Goal: Task Accomplishment & Management: Complete application form

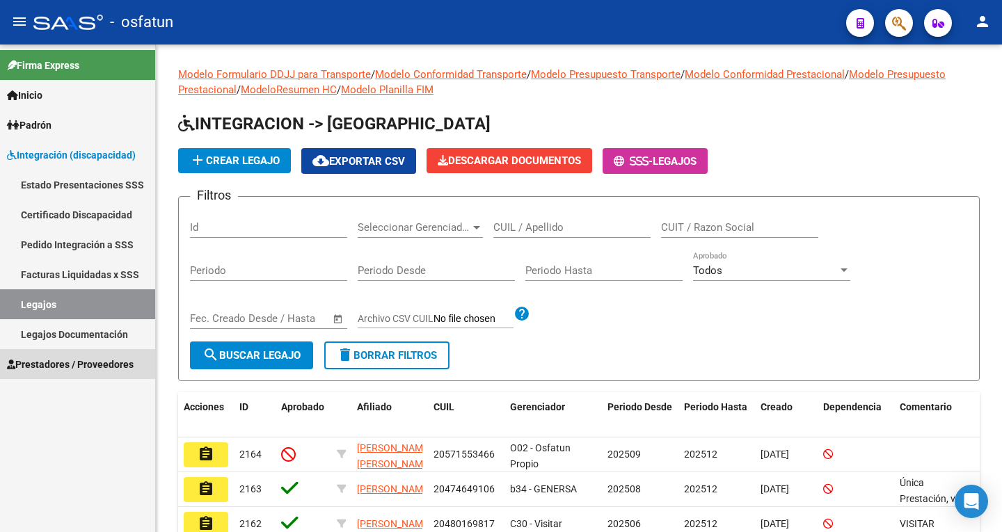
click at [81, 367] on span "Prestadores / Proveedores" at bounding box center [70, 364] width 127 height 15
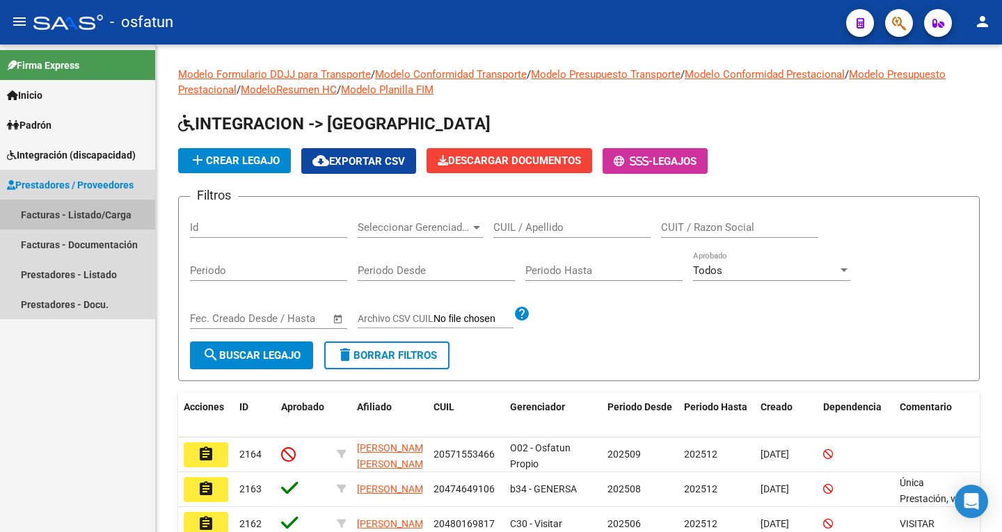
click at [42, 216] on link "Facturas - Listado/Carga" at bounding box center [77, 215] width 155 height 30
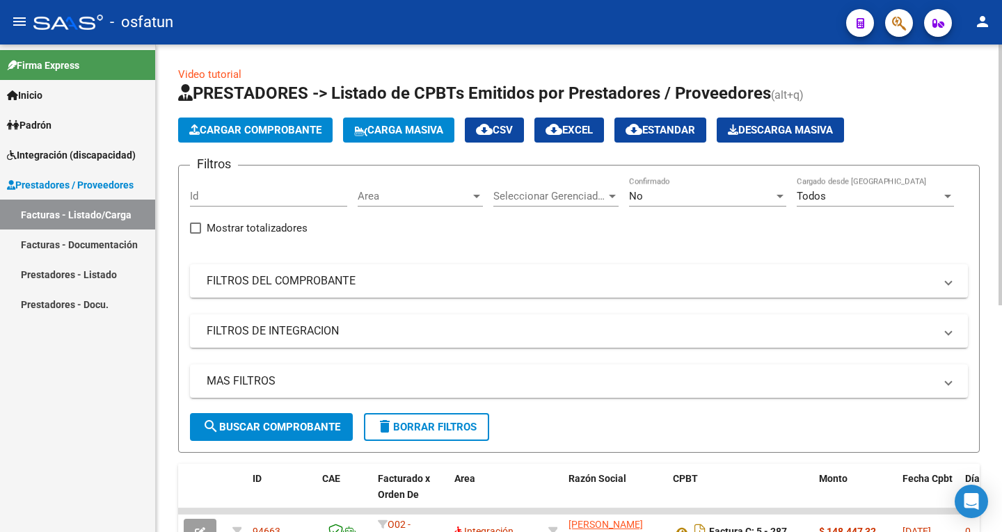
click at [271, 125] on span "Cargar Comprobante" at bounding box center [255, 130] width 132 height 13
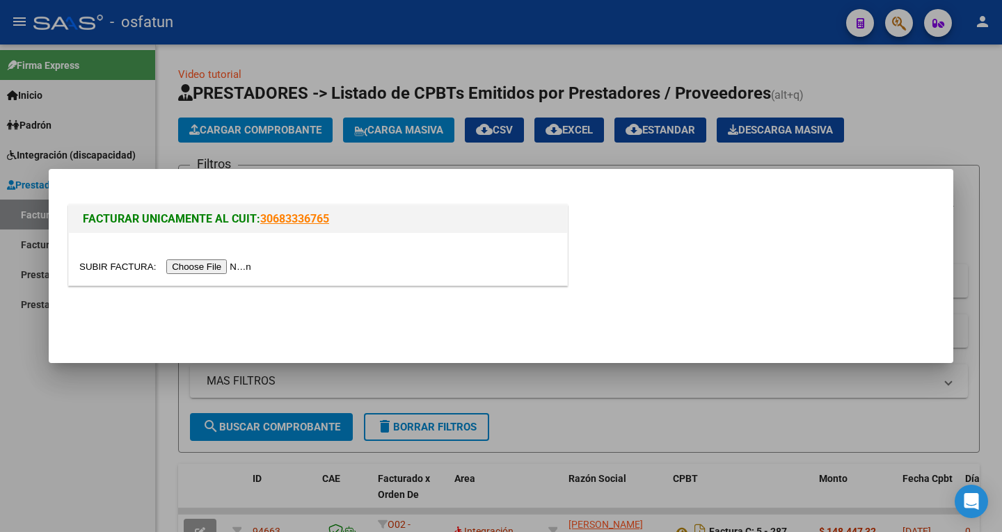
click at [247, 260] on input "file" at bounding box center [167, 267] width 176 height 15
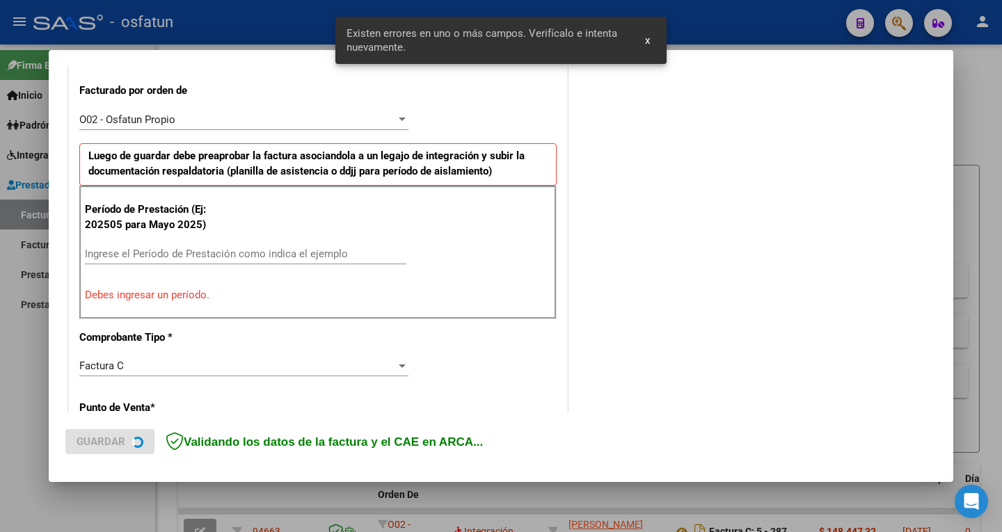
scroll to position [382, 0]
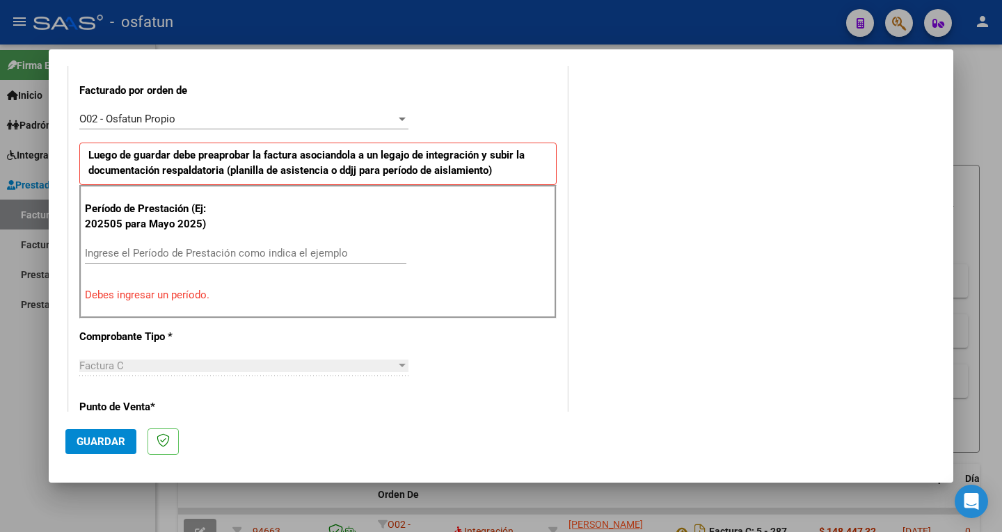
click at [155, 254] on input "Ingrese el Período de Prestación como indica el ejemplo" at bounding box center [246, 253] width 322 height 13
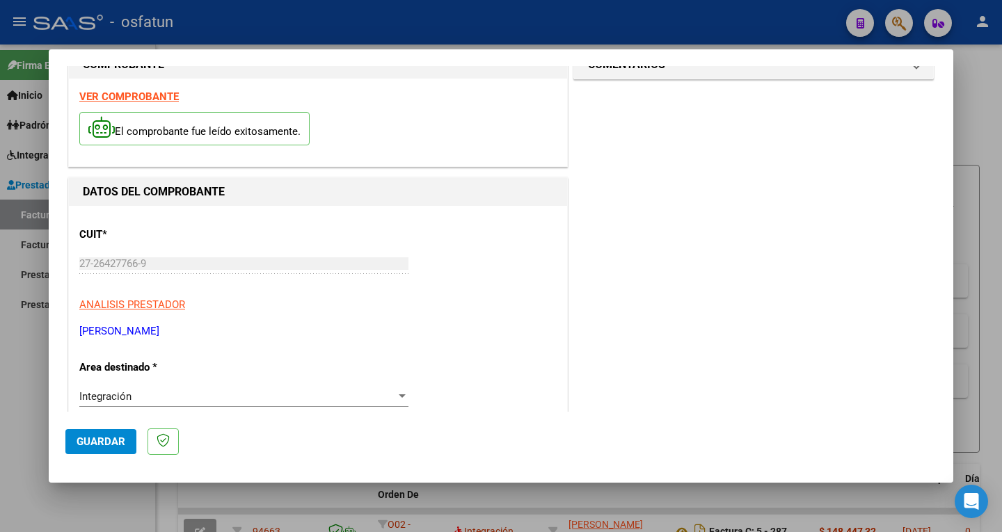
scroll to position [0, 0]
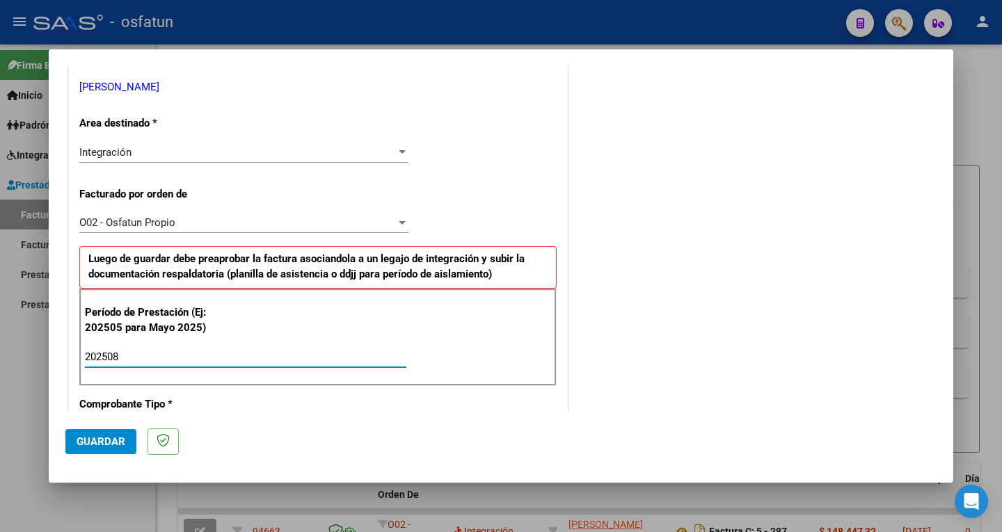
type input "202508"
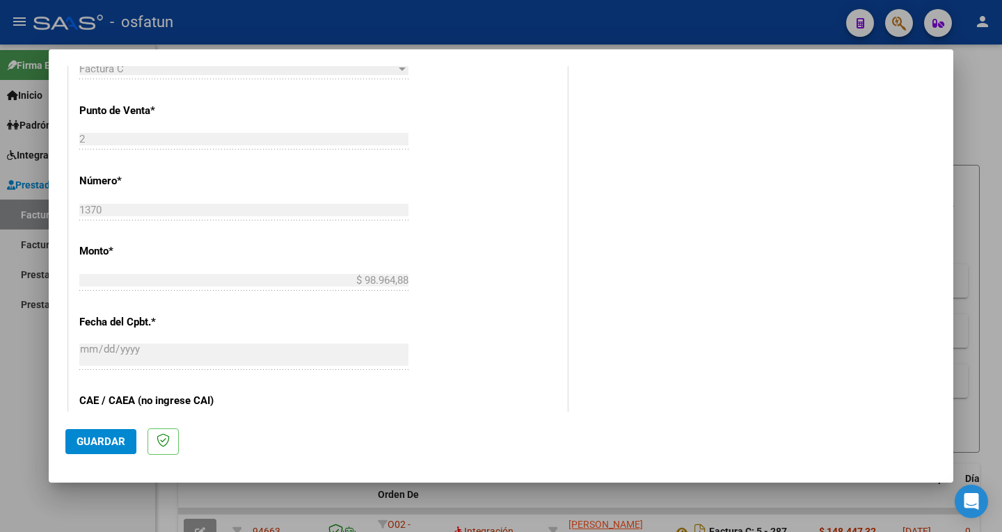
scroll to position [905, 0]
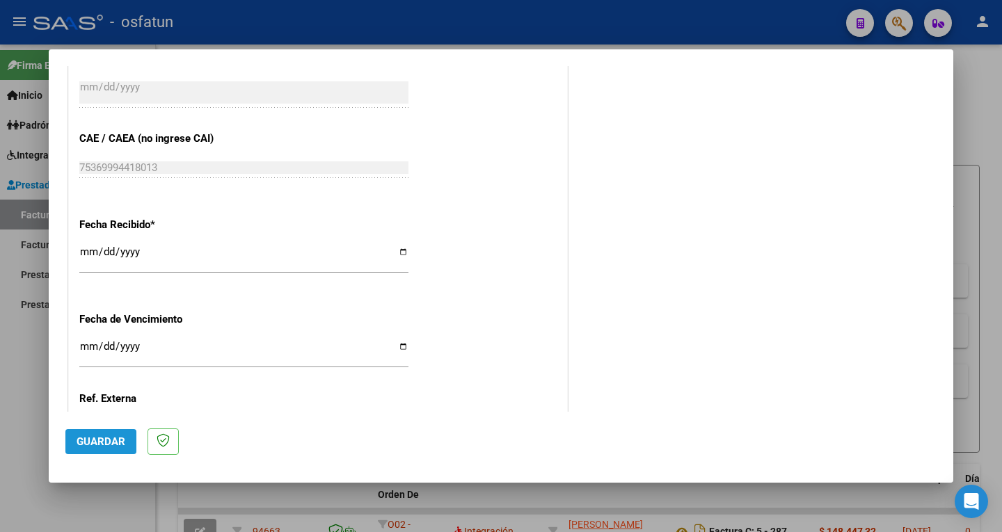
drag, startPoint x: 106, startPoint y: 441, endPoint x: 114, endPoint y: 438, distance: 8.6
click at [106, 440] on span "Guardar" at bounding box center [101, 442] width 49 height 13
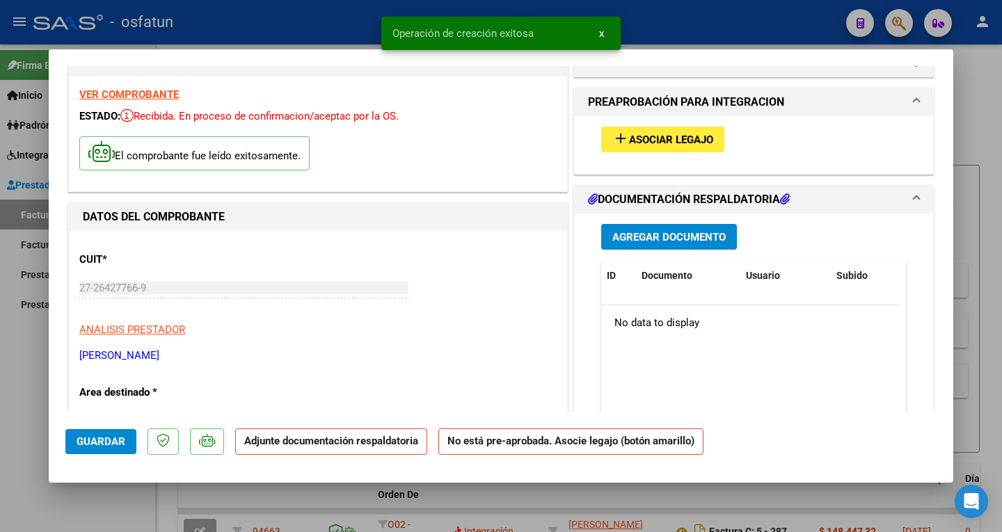
scroll to position [0, 0]
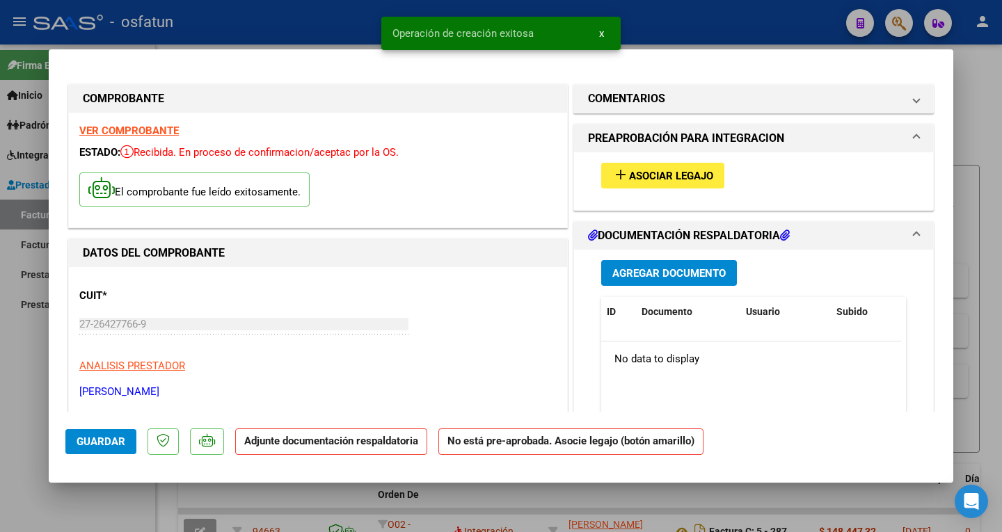
click at [666, 170] on span "Asociar Legajo" at bounding box center [671, 176] width 84 height 13
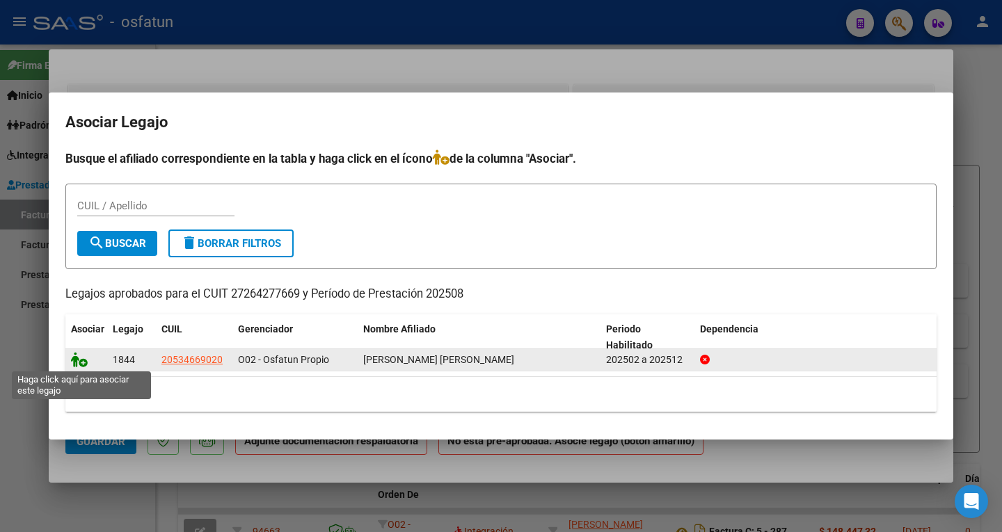
click at [74, 356] on icon at bounding box center [79, 359] width 17 height 15
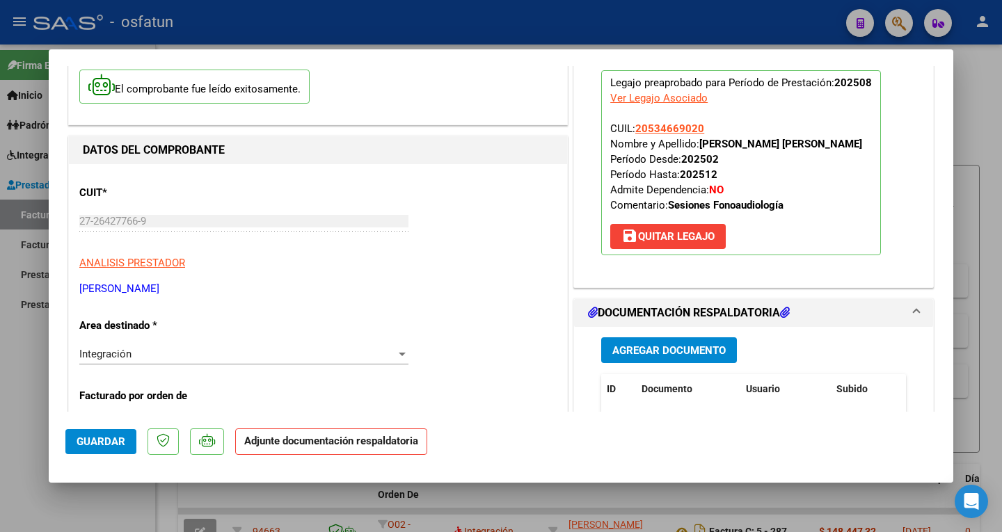
scroll to position [209, 0]
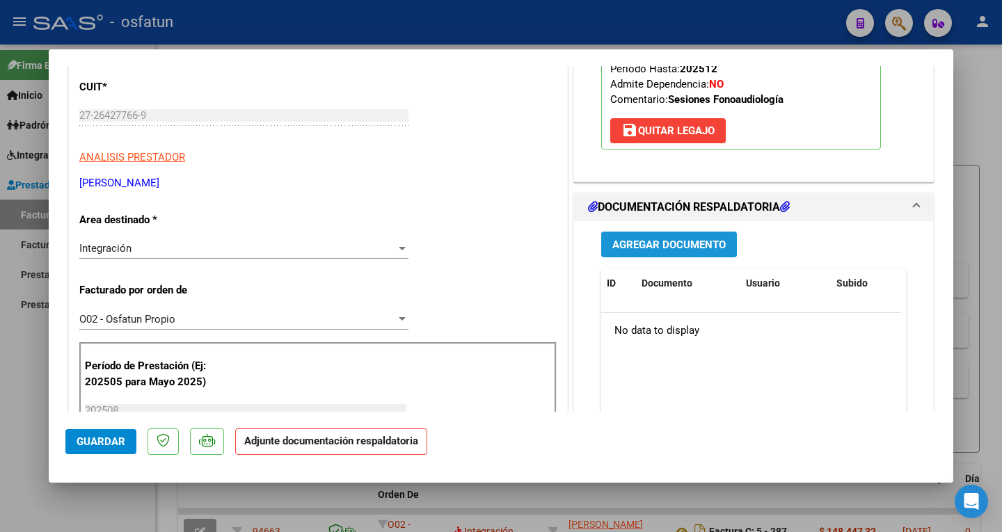
click at [644, 241] on span "Agregar Documento" at bounding box center [668, 245] width 113 height 13
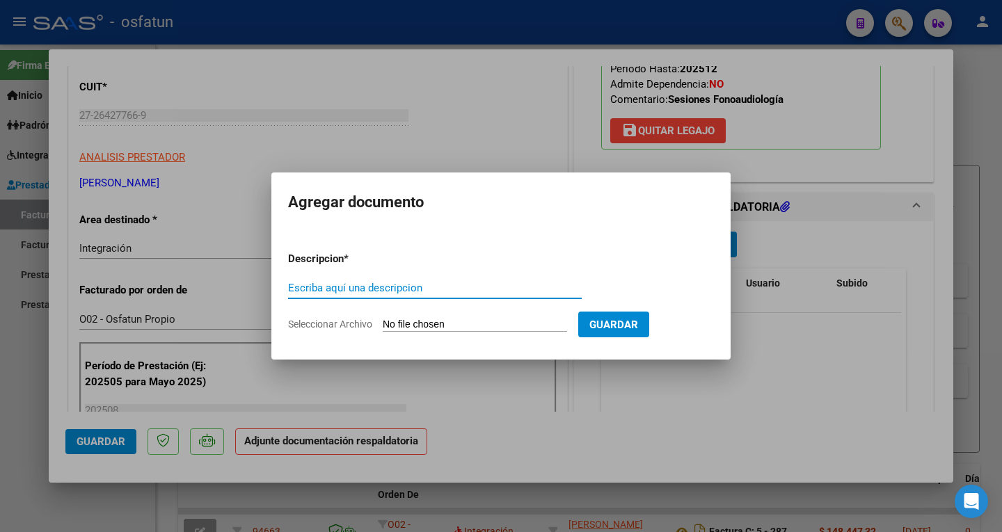
click at [417, 288] on input "Escriba aquí una descripcion" at bounding box center [435, 288] width 294 height 13
type input "doc. respaldatoria"
click at [470, 315] on form "Descripcion * doc. respaldatoria Escriba aquí una descripcion Seleccionar Archi…" at bounding box center [501, 292] width 426 height 102
click at [443, 320] on input "Seleccionar Archivo" at bounding box center [475, 325] width 184 height 13
type input "C:\fakepath\ASISTENCIA Y AUTORIZACION.pdf"
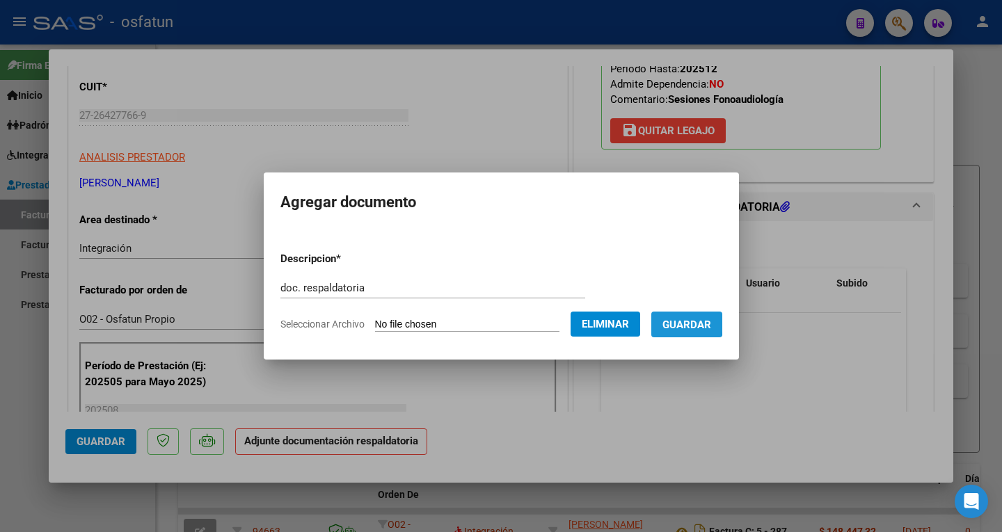
click at [682, 323] on span "Guardar" at bounding box center [687, 325] width 49 height 13
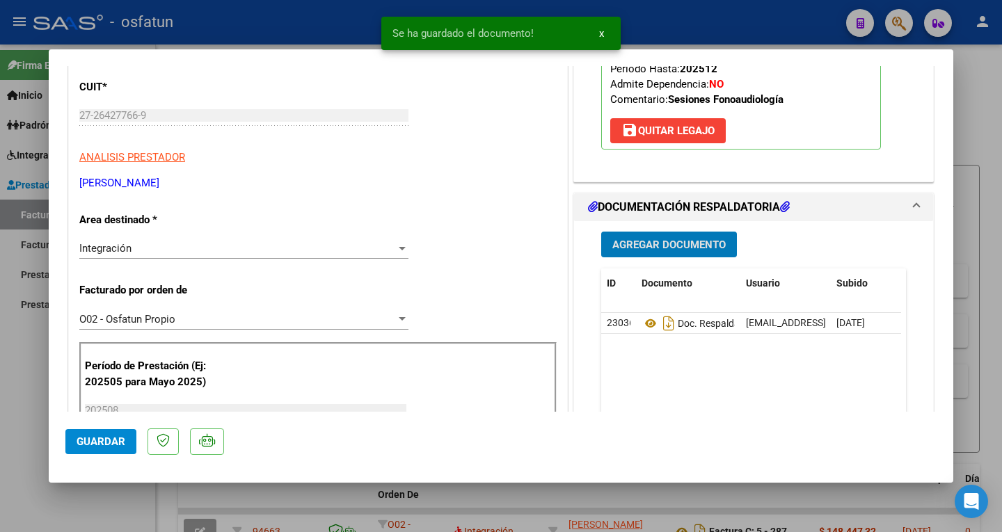
click at [106, 445] on span "Guardar" at bounding box center [101, 442] width 49 height 13
click at [667, 20] on div at bounding box center [501, 266] width 1002 height 532
type input "$ 0,00"
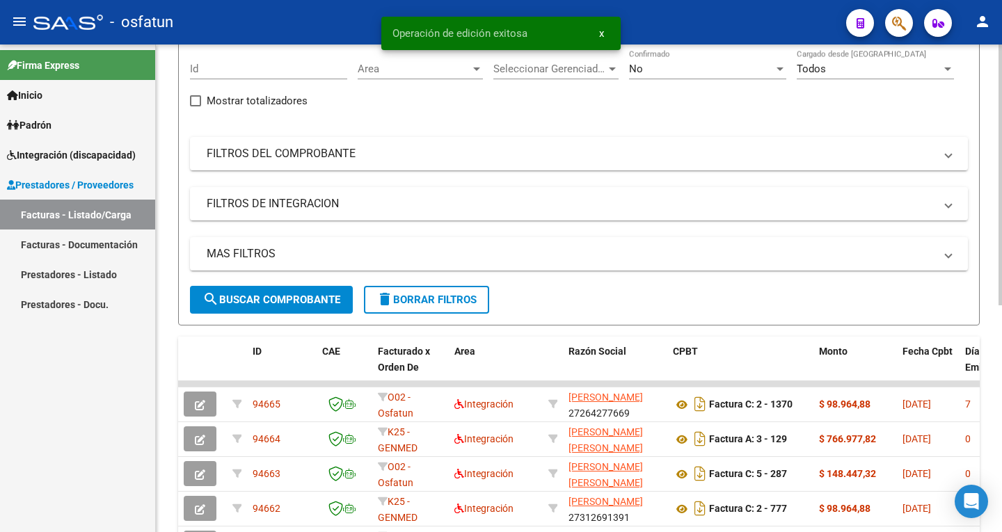
scroll to position [139, 0]
